Goal: Information Seeking & Learning: Learn about a topic

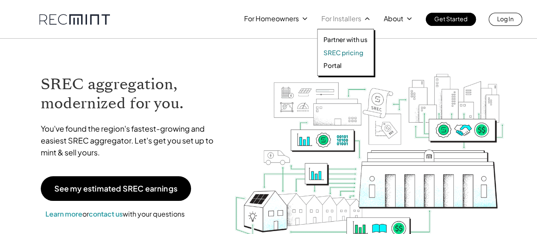
click at [347, 53] on p "SREC pricing" at bounding box center [342, 52] width 39 height 8
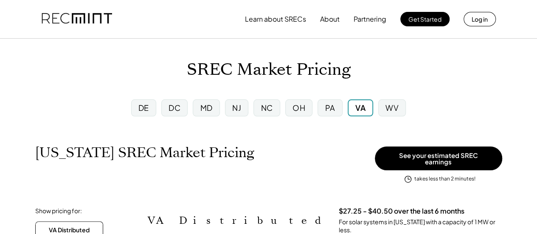
click at [326, 104] on div "PA" at bounding box center [329, 107] width 10 height 11
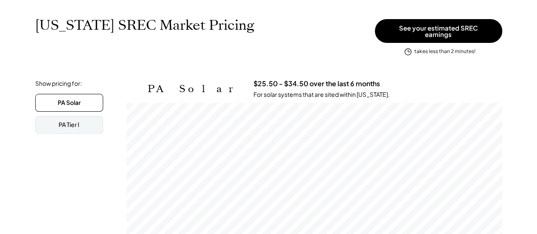
scroll to position [127, 0]
click at [99, 116] on div "PA Tier I" at bounding box center [69, 125] width 68 height 18
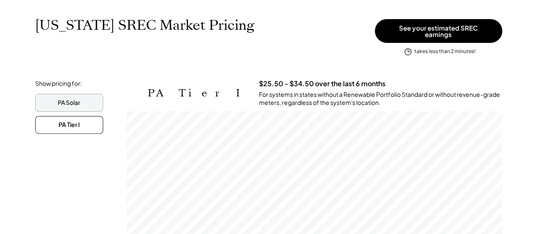
click at [99, 96] on div "PA Solar" at bounding box center [69, 103] width 68 height 18
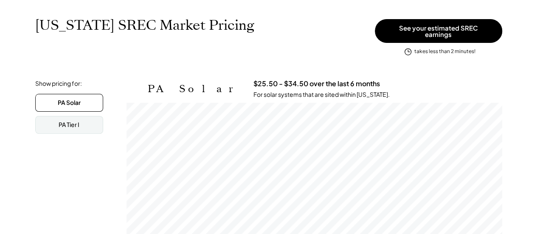
scroll to position [140, 375]
click at [88, 117] on div "PA Tier I" at bounding box center [69, 125] width 68 height 18
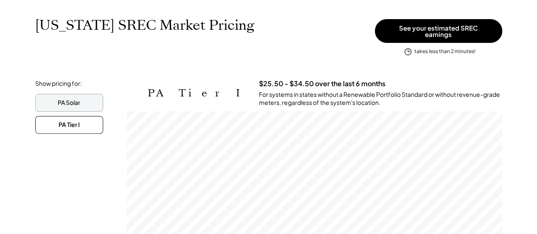
click at [92, 101] on div "PA Solar" at bounding box center [69, 103] width 68 height 18
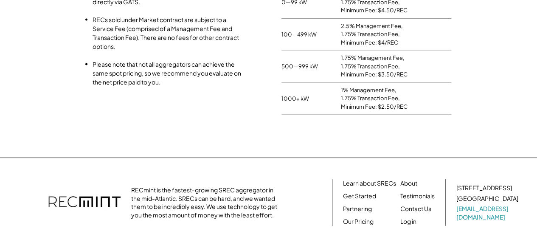
scroll to position [917, 0]
